Goal: Task Accomplishment & Management: Manage account settings

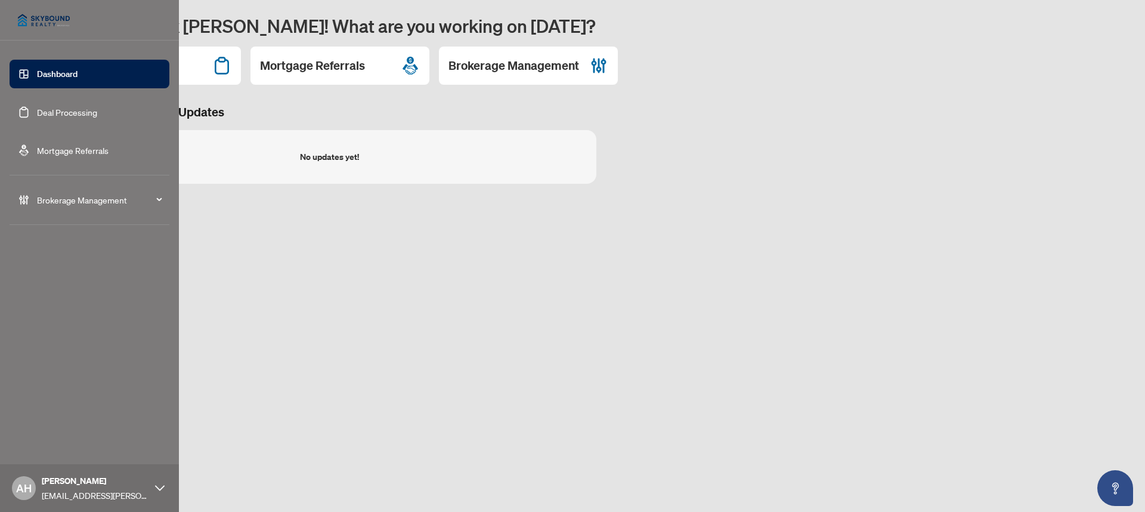
click at [35, 200] on div "Brokerage Management" at bounding box center [90, 199] width 160 height 29
click at [76, 327] on span "Dashboard Settings" at bounding box center [93, 322] width 136 height 24
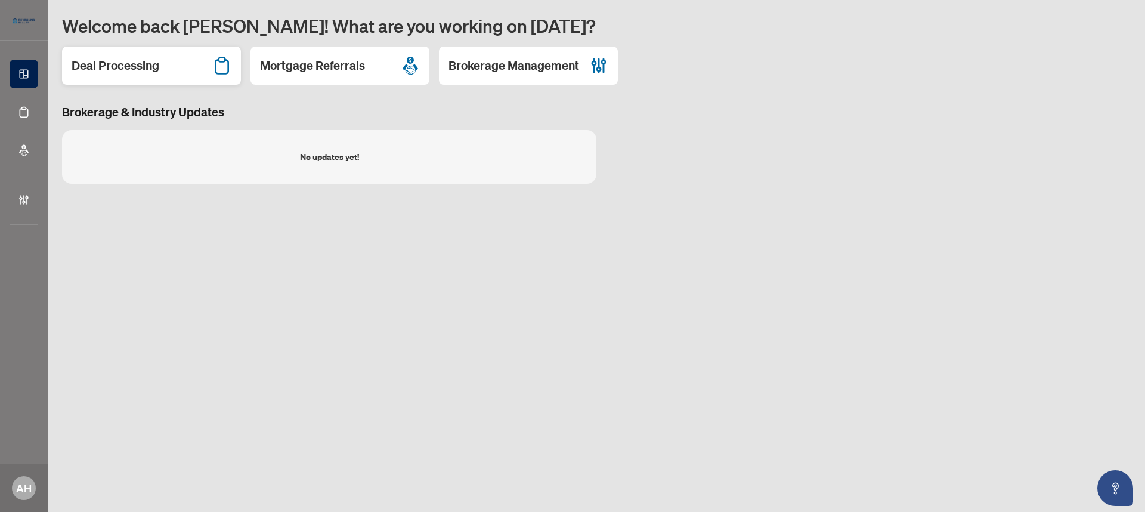
click at [185, 70] on div "Deal Processing" at bounding box center [151, 66] width 179 height 38
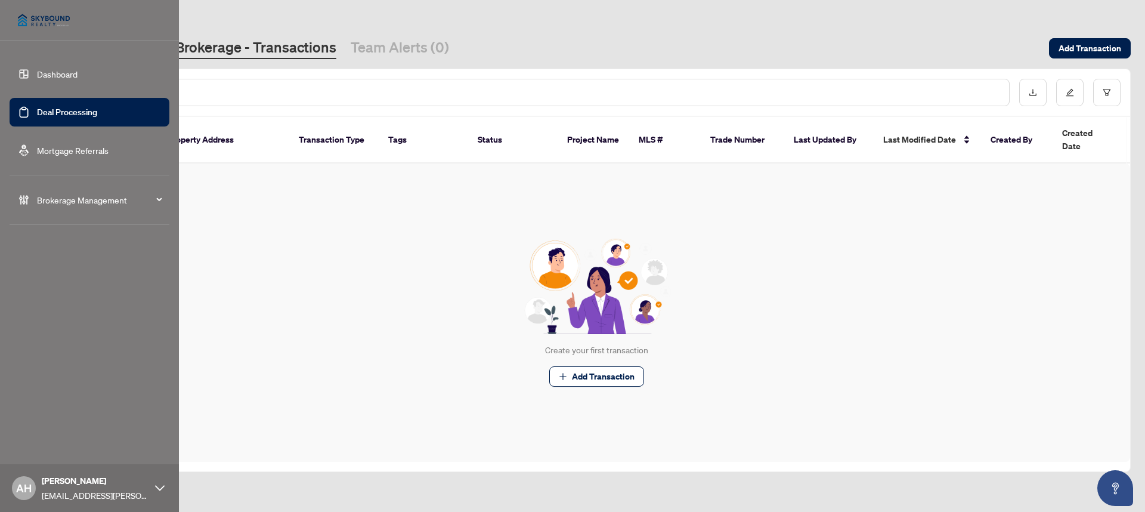
click at [51, 77] on link "Dashboard" at bounding box center [57, 74] width 41 height 11
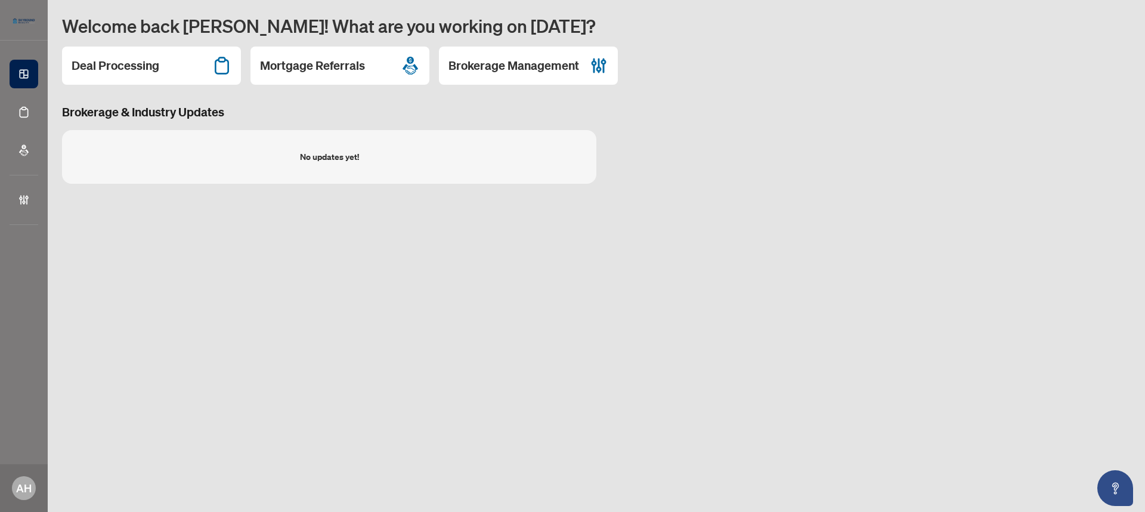
click at [438, 66] on div "Deal Processing Mortgage Referrals Brokerage Management" at bounding box center [596, 66] width 1069 height 38
click at [499, 66] on h2 "Brokerage Management" at bounding box center [514, 65] width 131 height 17
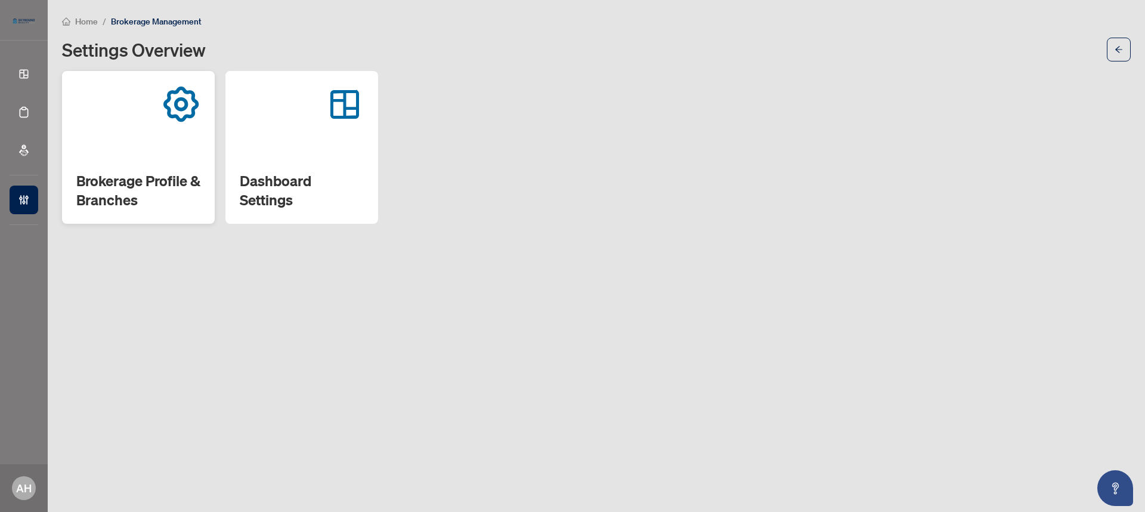
click at [175, 167] on div "Brokerage Profile & Branches" at bounding box center [138, 147] width 153 height 153
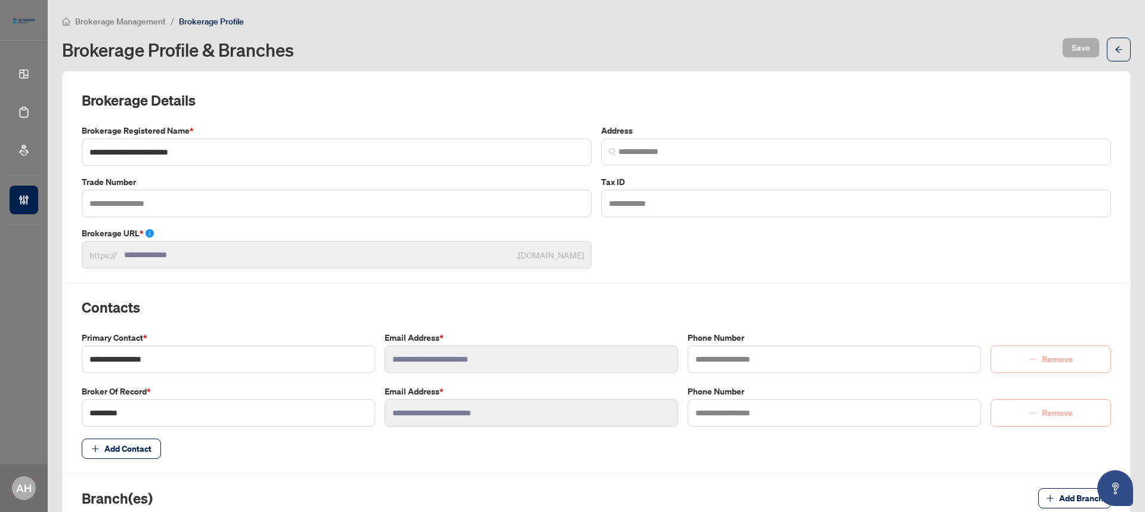
type input "**********"
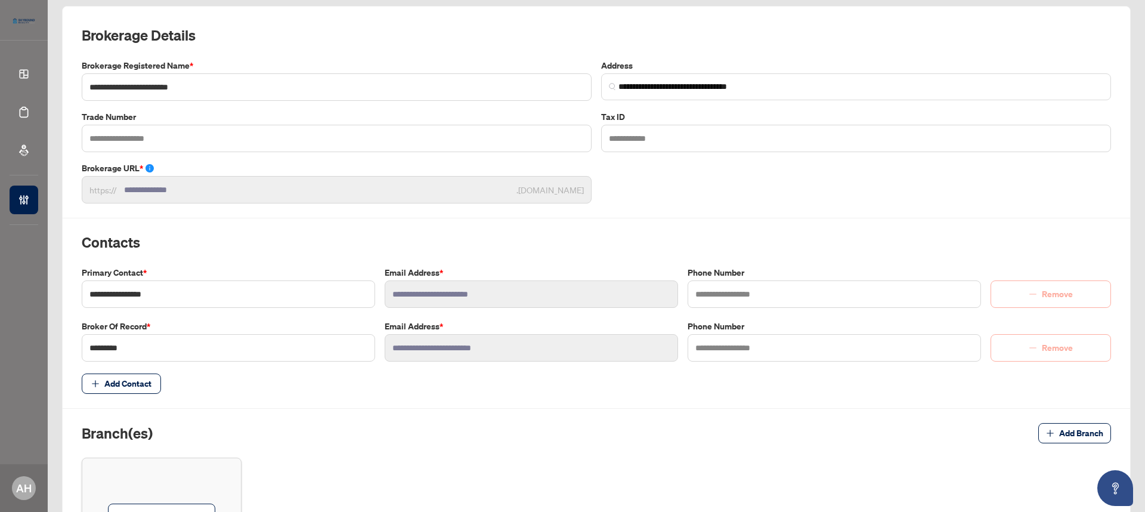
scroll to position [163, 0]
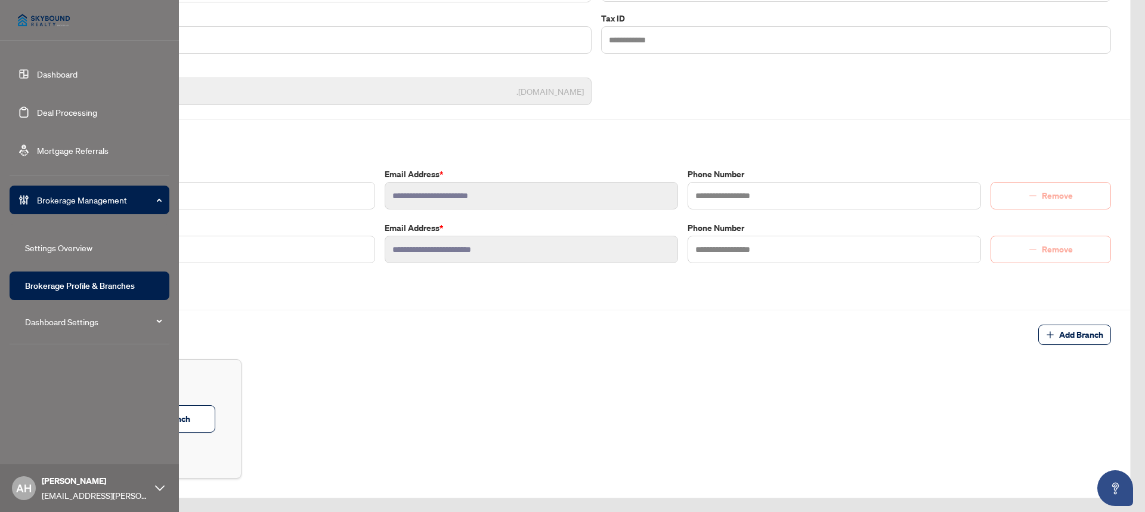
click at [153, 324] on span "Dashboard Settings" at bounding box center [93, 322] width 136 height 24
click at [60, 76] on link "Dashboard" at bounding box center [57, 74] width 41 height 11
